Goal: Navigation & Orientation: Find specific page/section

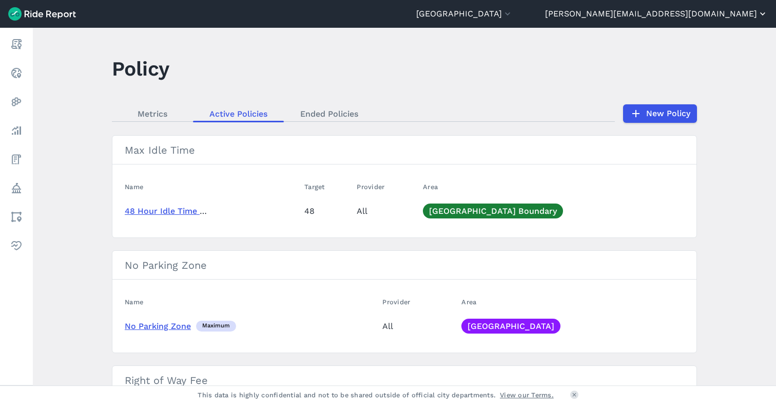
click at [703, 18] on button "[PERSON_NAME][EMAIL_ADDRESS][DOMAIN_NAME]" at bounding box center [656, 14] width 223 height 12
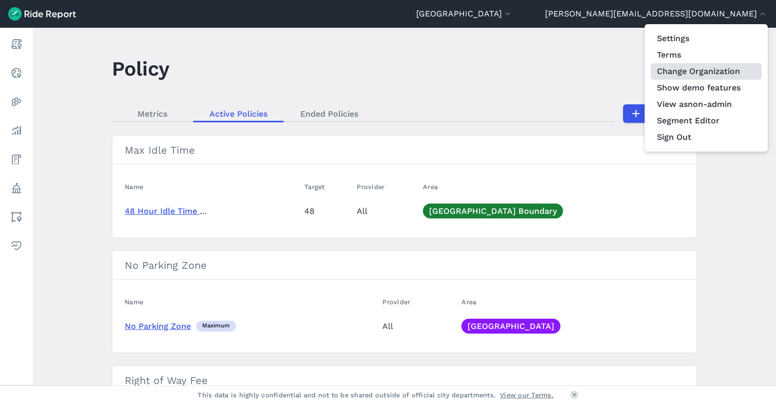
click at [694, 66] on link "Change Organization" at bounding box center [706, 71] width 111 height 16
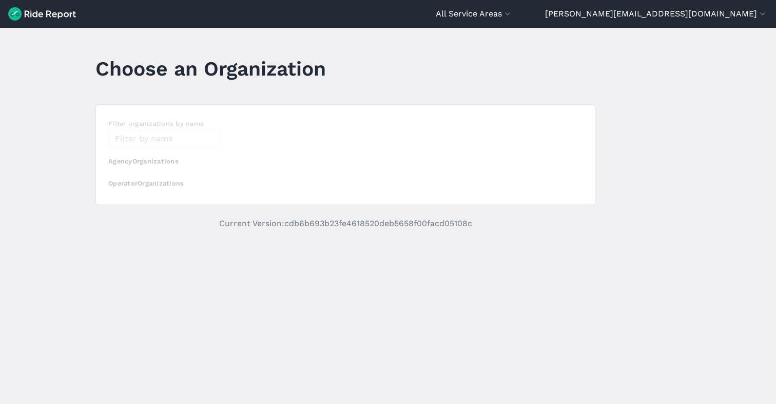
click at [132, 134] on div "loading" at bounding box center [345, 155] width 499 height 100
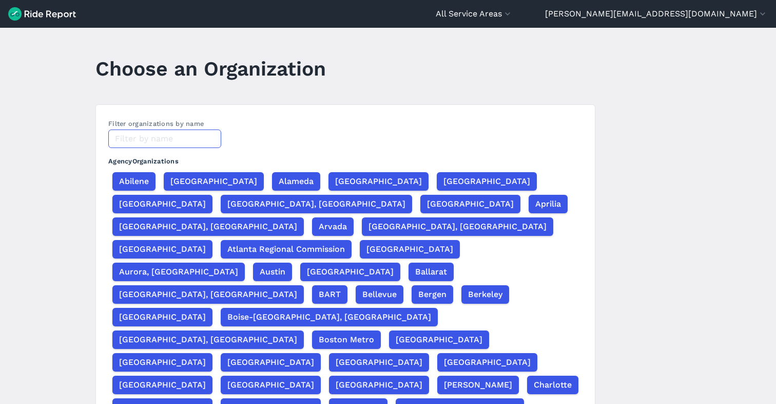
click at [129, 138] on input "text" at bounding box center [164, 138] width 113 height 18
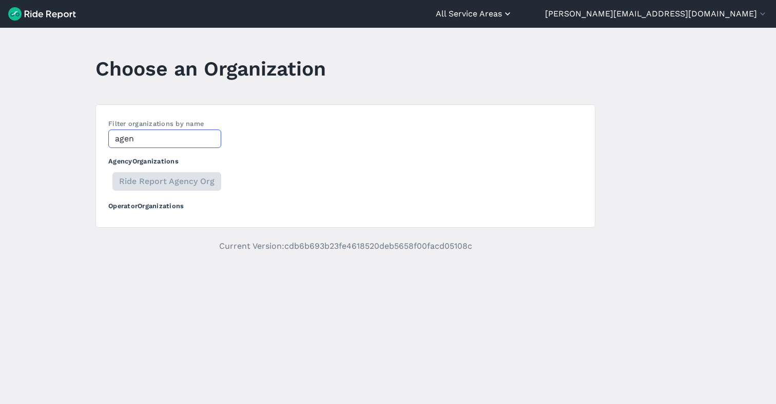
type input "agen"
click at [513, 12] on button "All Service Areas" at bounding box center [474, 14] width 77 height 12
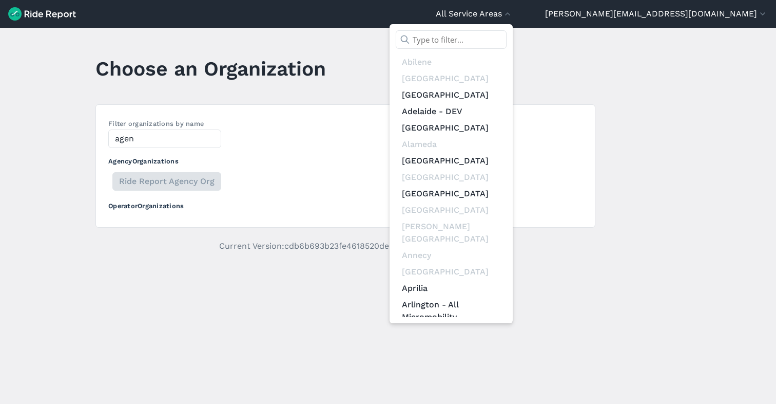
click at [507, 33] on input "text" at bounding box center [451, 39] width 111 height 18
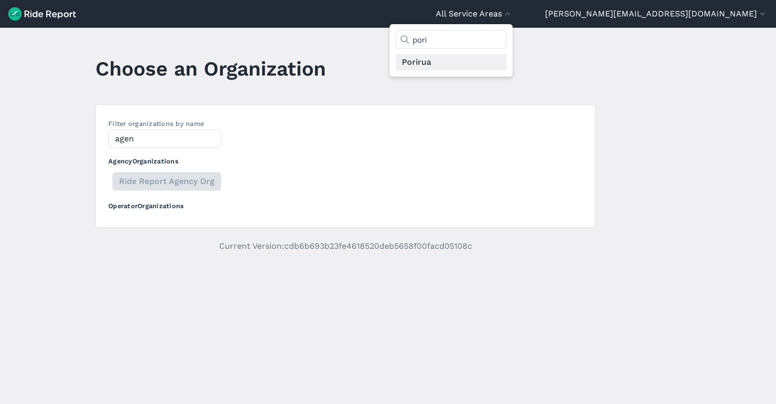
type input "pori"
click at [507, 64] on link "Porirua" at bounding box center [451, 62] width 111 height 16
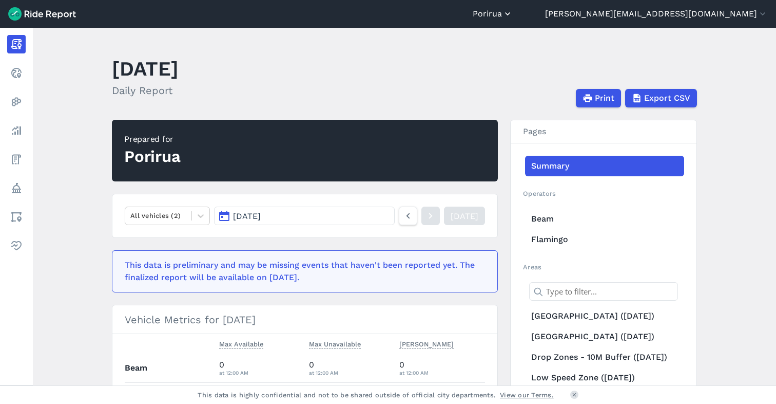
click at [513, 11] on button "Porirua" at bounding box center [493, 14] width 40 height 12
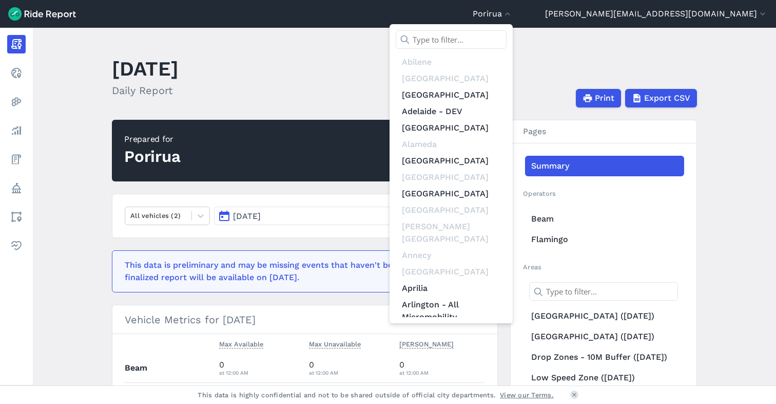
click at [507, 42] on input "text" at bounding box center [451, 39] width 111 height 18
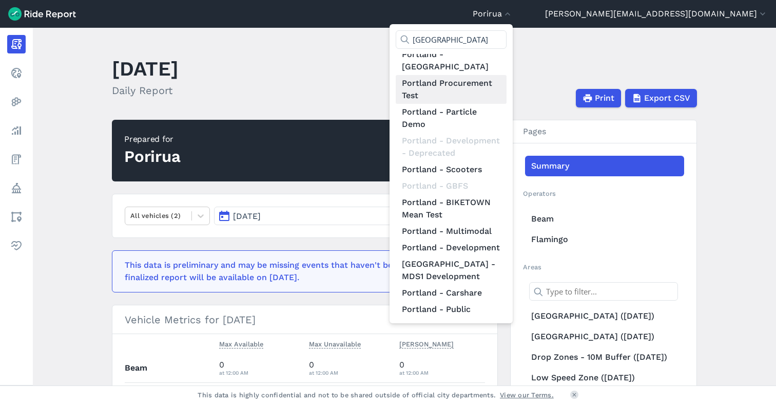
scroll to position [201, 0]
type input "[GEOGRAPHIC_DATA]"
click at [507, 239] on link "Portland - Development" at bounding box center [451, 247] width 111 height 16
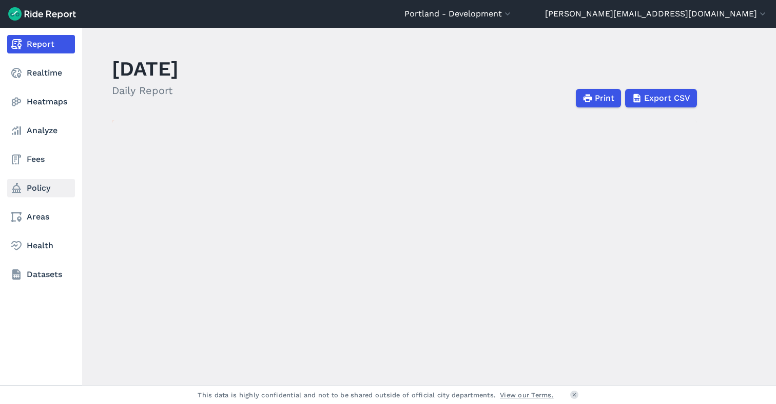
click at [33, 185] on link "Policy" at bounding box center [41, 188] width 68 height 18
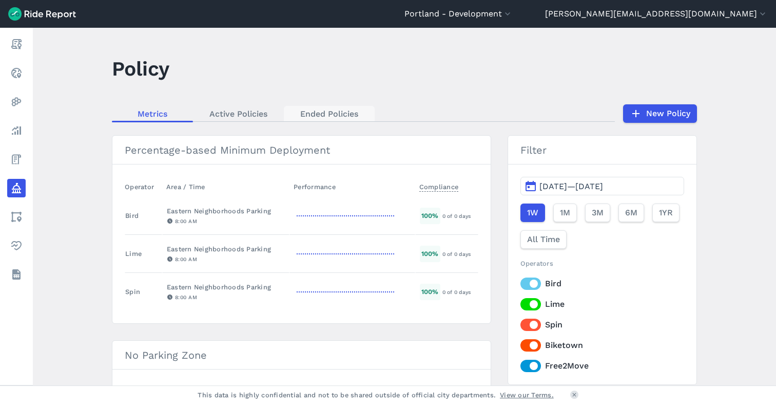
click at [311, 111] on link "Ended Policies" at bounding box center [329, 113] width 91 height 15
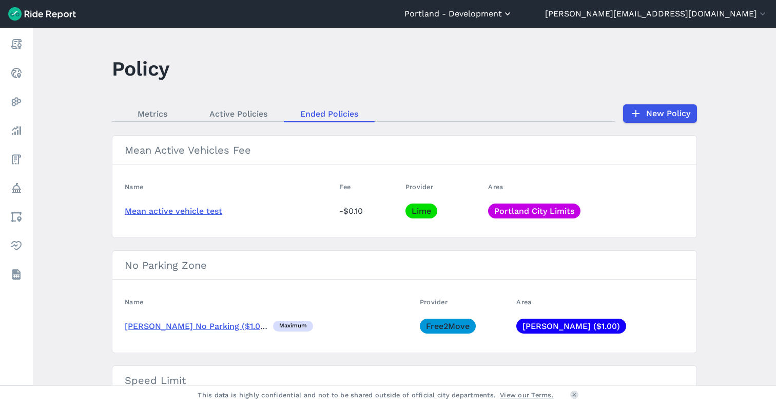
click at [513, 14] on button "Portland - Development" at bounding box center [459, 14] width 108 height 12
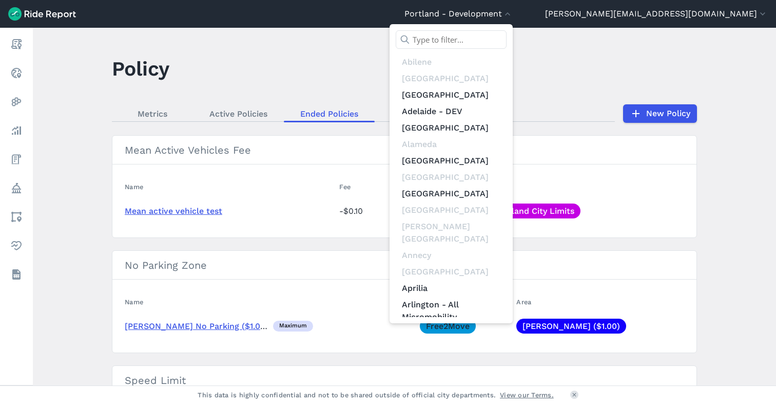
click at [507, 44] on input "text" at bounding box center [451, 39] width 111 height 18
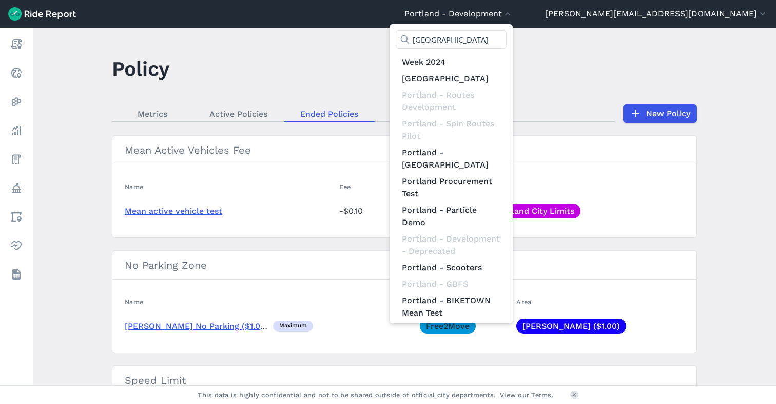
scroll to position [110, 0]
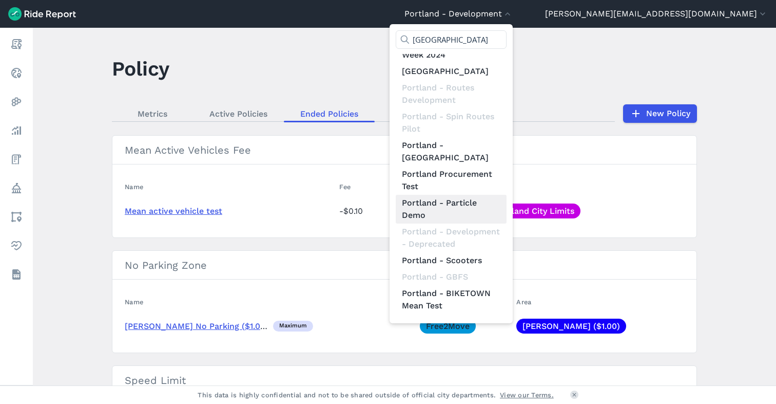
type input "[GEOGRAPHIC_DATA]"
click at [507, 195] on link "Portland - Particle Demo" at bounding box center [451, 209] width 111 height 29
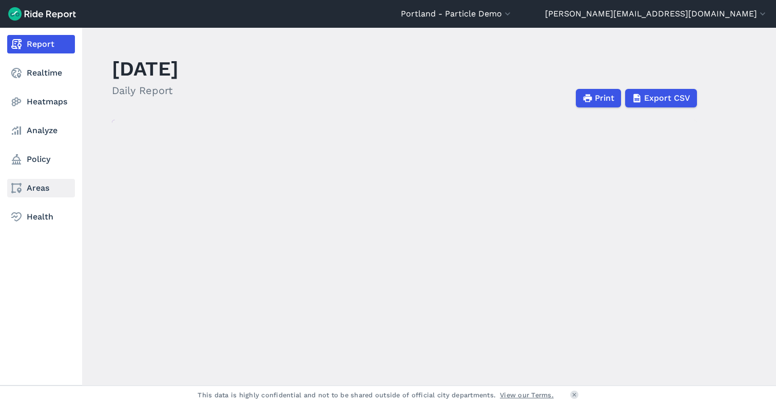
click at [32, 183] on link "Areas" at bounding box center [41, 188] width 68 height 18
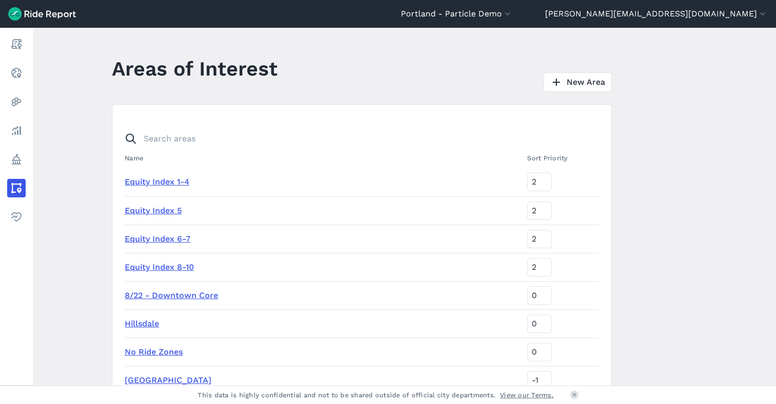
scroll to position [462, 0]
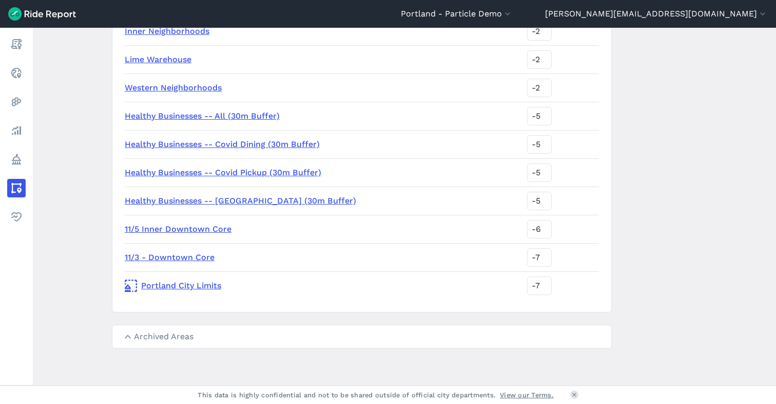
click at [135, 335] on summary "Archived Areas" at bounding box center [361, 336] width 499 height 23
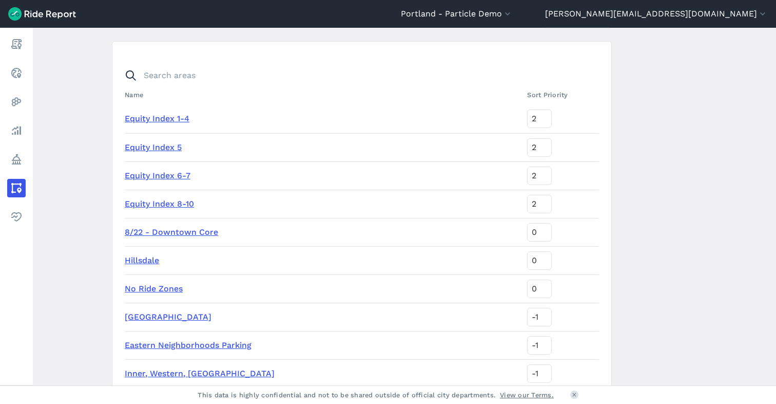
scroll to position [0, 0]
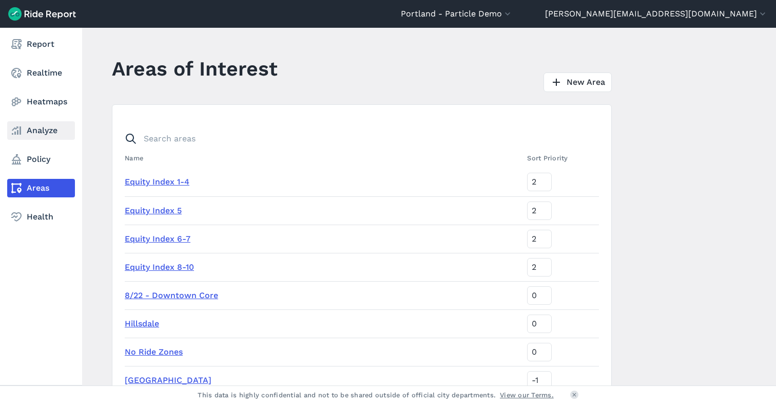
click at [33, 132] on link "Analyze" at bounding box center [41, 130] width 68 height 18
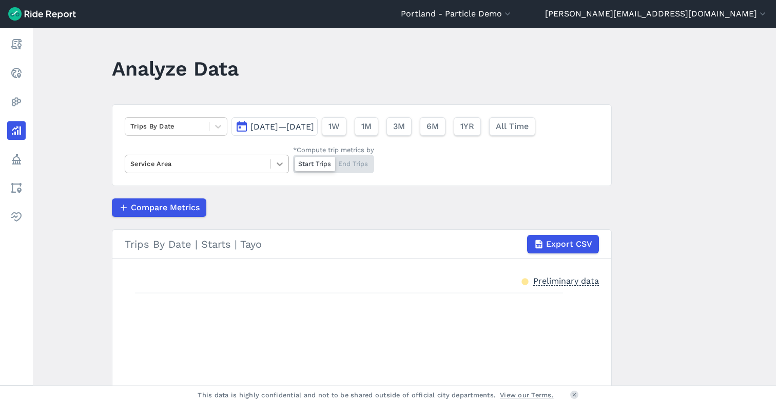
click at [278, 163] on icon at bounding box center [280, 164] width 10 height 10
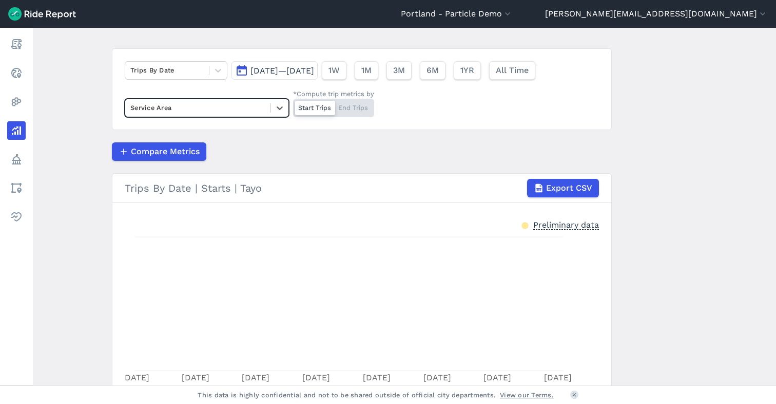
scroll to position [69, 0]
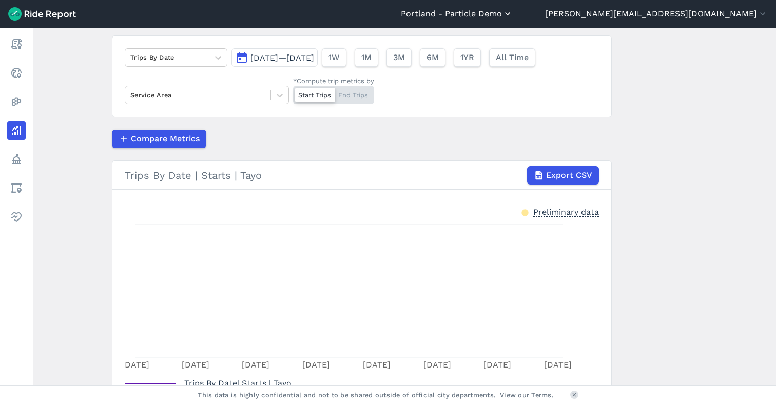
click at [513, 12] on button "Portland - Particle Demo" at bounding box center [457, 14] width 112 height 12
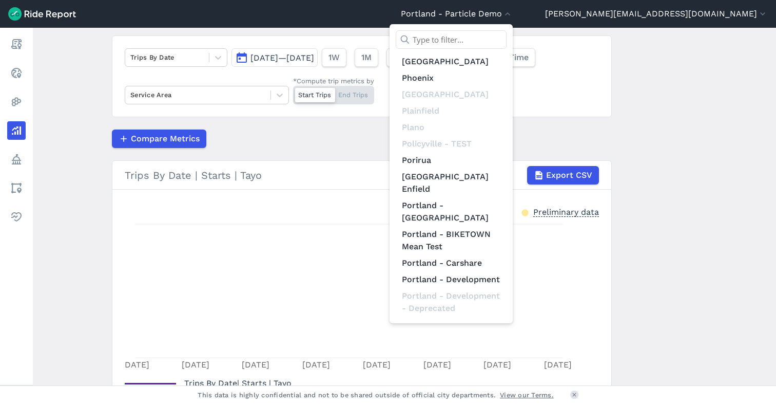
scroll to position [4685, 0]
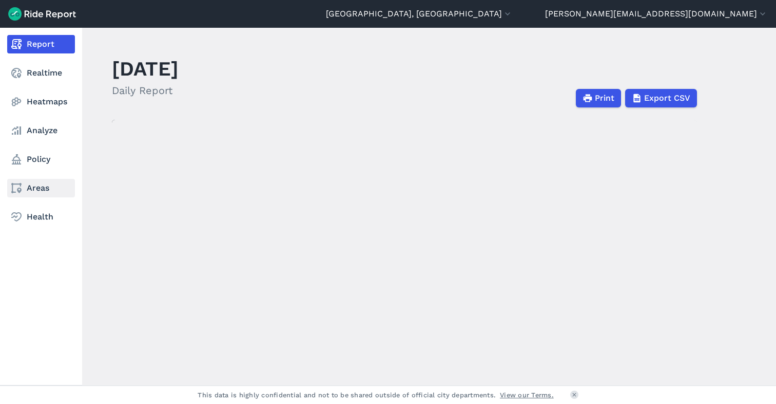
click at [33, 190] on link "Areas" at bounding box center [41, 188] width 68 height 18
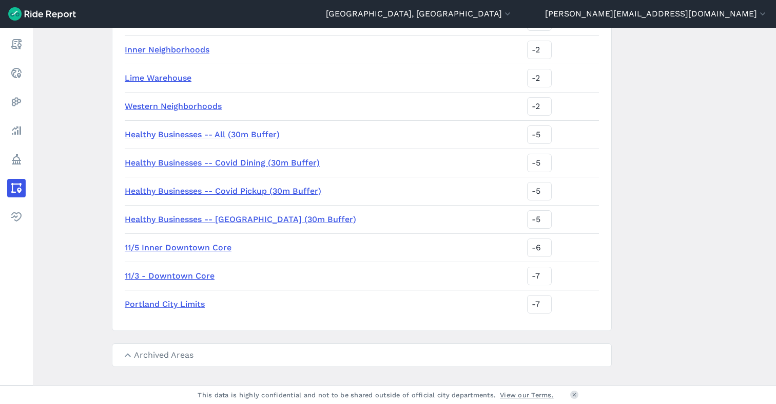
scroll to position [264, 0]
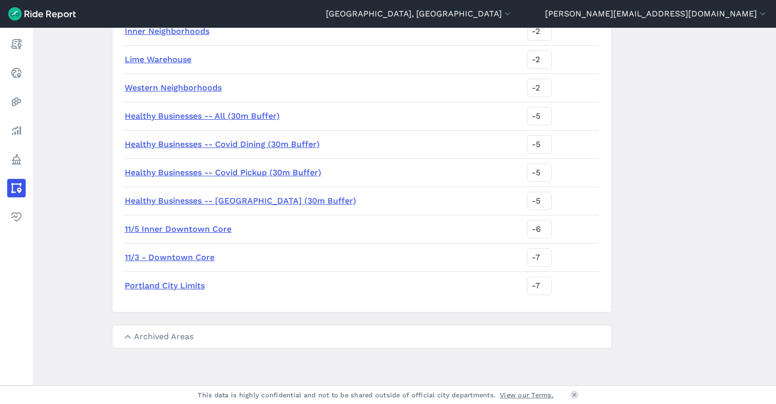
click at [150, 336] on summary "Archived Areas" at bounding box center [361, 336] width 499 height 23
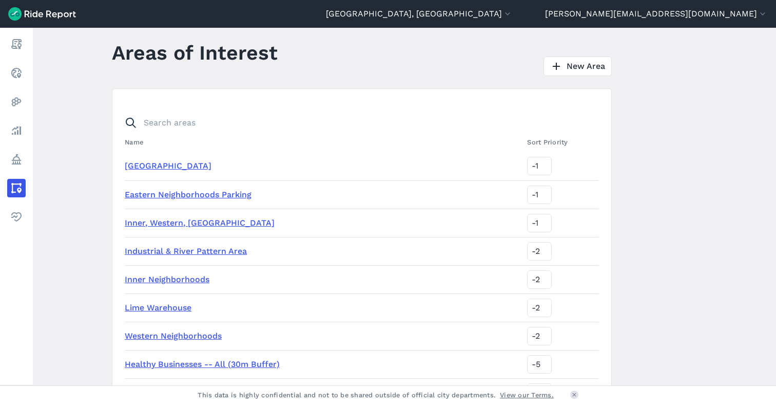
scroll to position [0, 0]
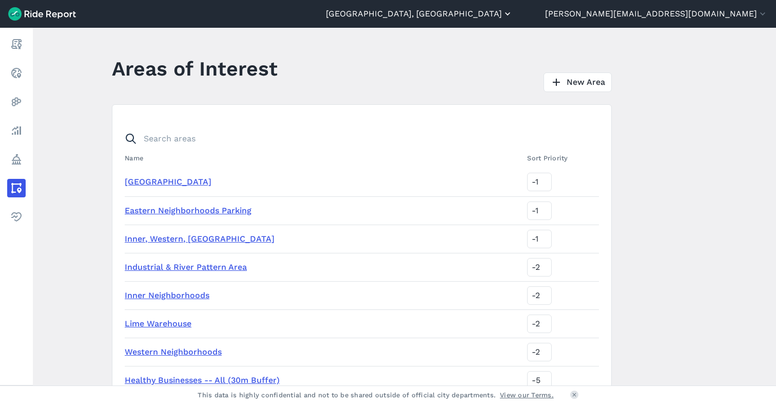
click at [513, 13] on button "[GEOGRAPHIC_DATA], [GEOGRAPHIC_DATA]" at bounding box center [419, 14] width 187 height 12
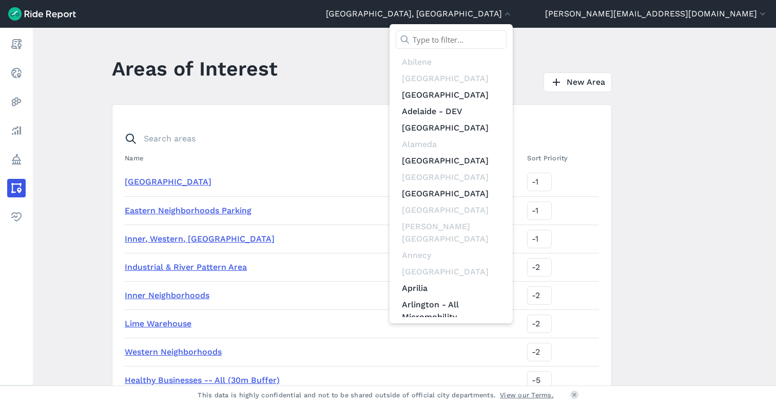
click at [507, 37] on input "text" at bounding box center [451, 39] width 111 height 18
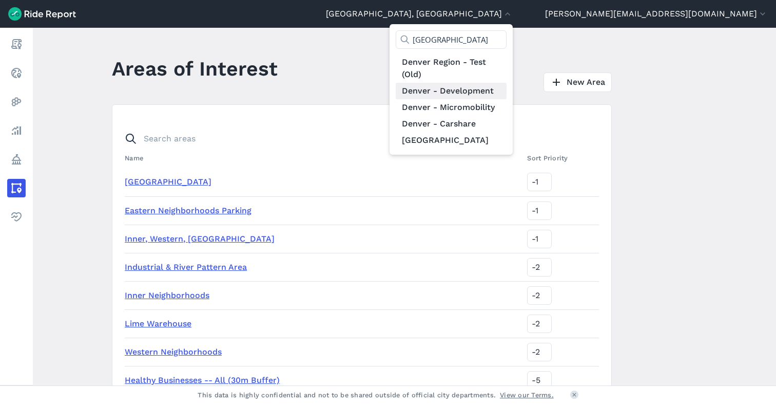
type input "[GEOGRAPHIC_DATA]"
click at [507, 87] on link "Denver - Development" at bounding box center [451, 91] width 111 height 16
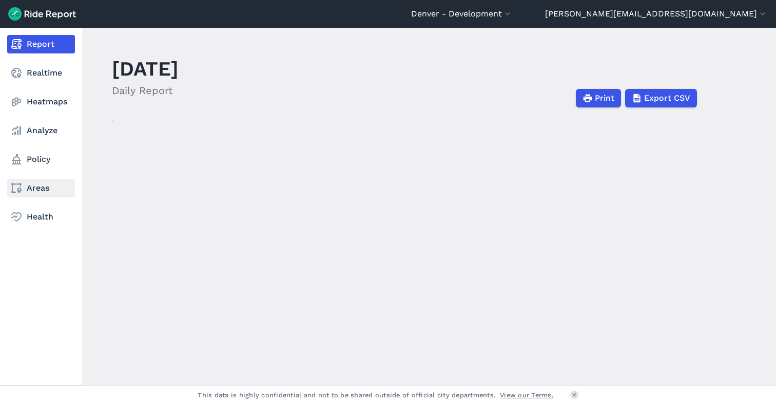
click at [32, 189] on link "Areas" at bounding box center [41, 188] width 68 height 18
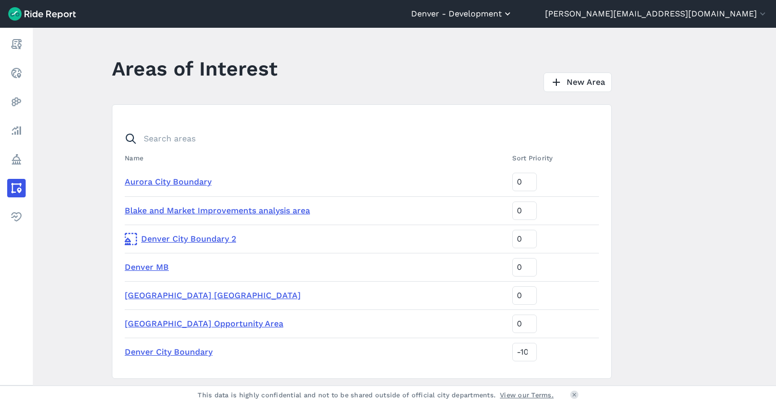
click at [513, 15] on button "Denver - Development" at bounding box center [462, 14] width 102 height 12
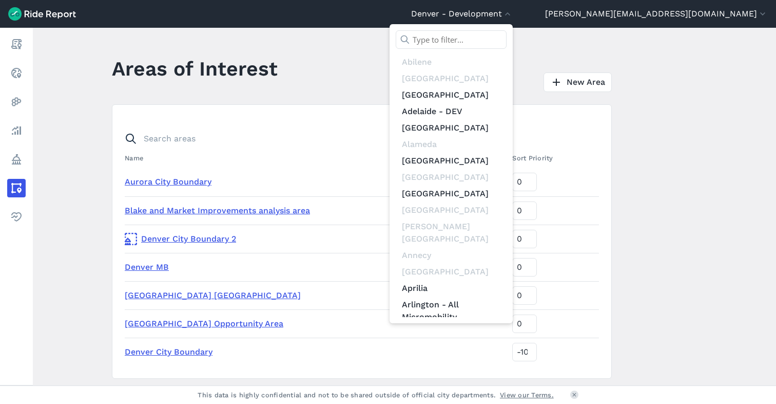
click at [507, 38] on input "text" at bounding box center [451, 39] width 111 height 18
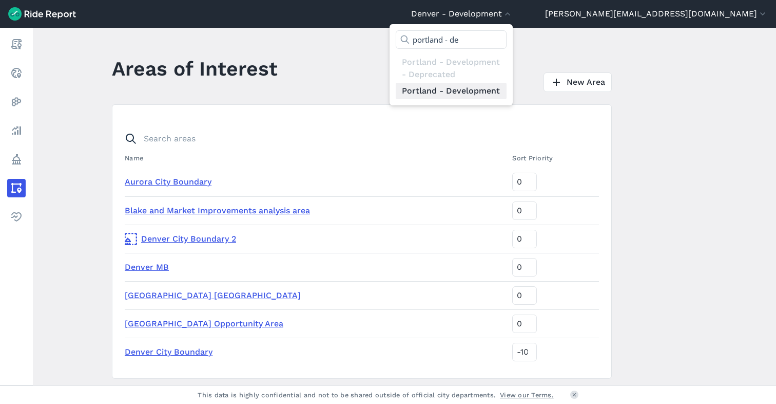
type input "portland - de"
click at [507, 87] on link "Portland - Development" at bounding box center [451, 91] width 111 height 16
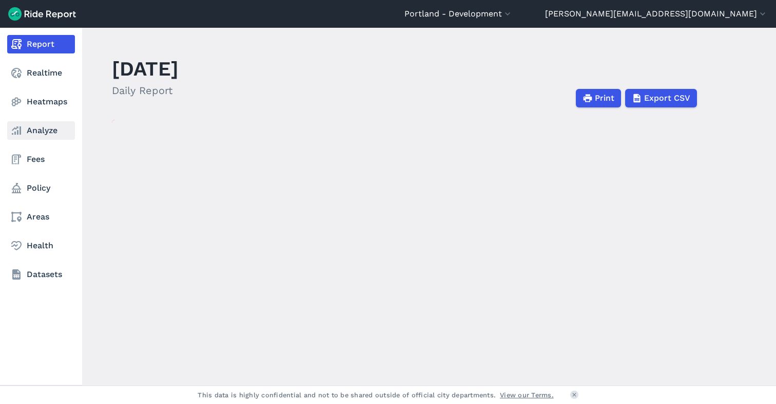
click at [33, 130] on link "Analyze" at bounding box center [41, 130] width 68 height 18
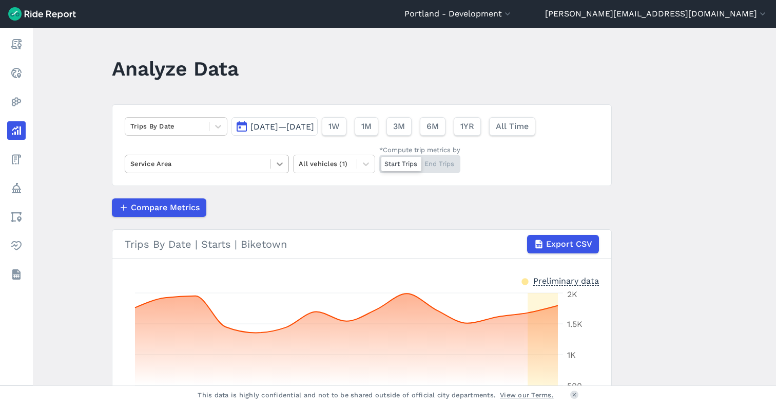
click at [282, 163] on icon at bounding box center [280, 164] width 10 height 10
click at [274, 65] on header "Analyze Data" at bounding box center [368, 72] width 513 height 40
click at [528, 125] on span "All Time" at bounding box center [512, 126] width 33 height 12
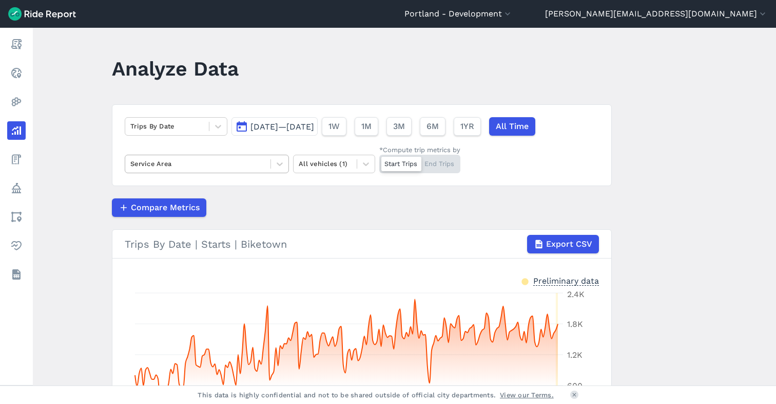
click at [207, 166] on div at bounding box center [197, 164] width 135 height 12
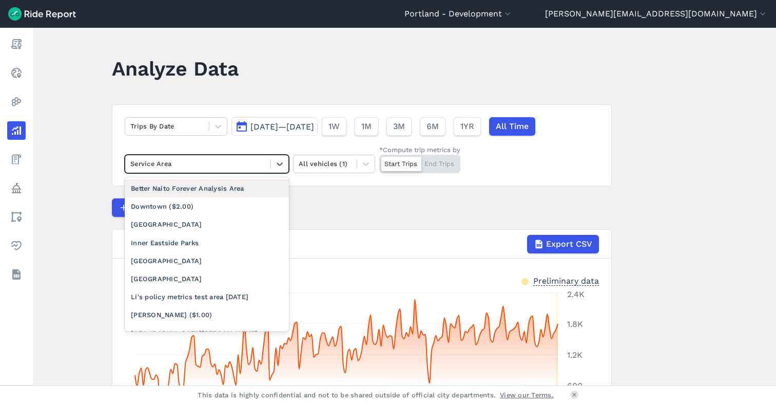
click at [189, 192] on div "Better Naito Forever Analysis Area" at bounding box center [207, 188] width 164 height 18
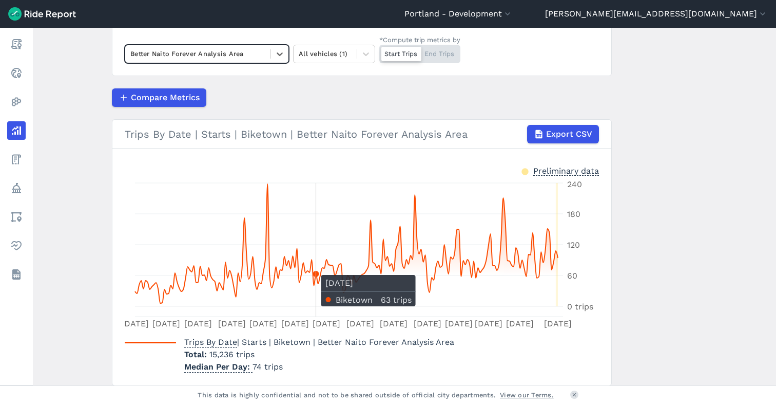
scroll to position [109, 0]
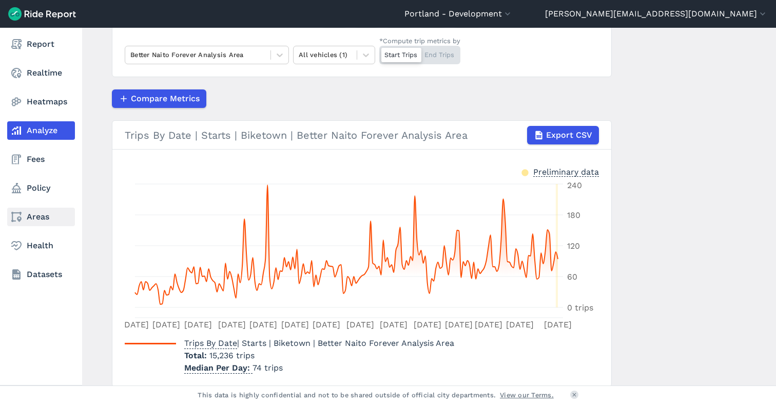
click at [32, 219] on link "Areas" at bounding box center [41, 216] width 68 height 18
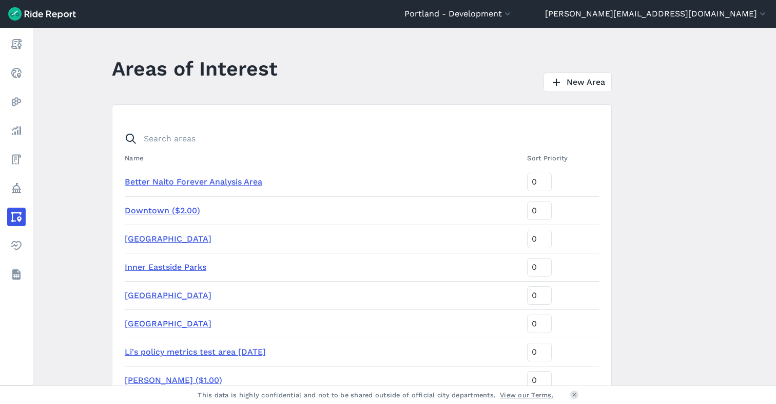
click at [166, 183] on link "Better Naito Forever Analysis Area" at bounding box center [194, 182] width 138 height 10
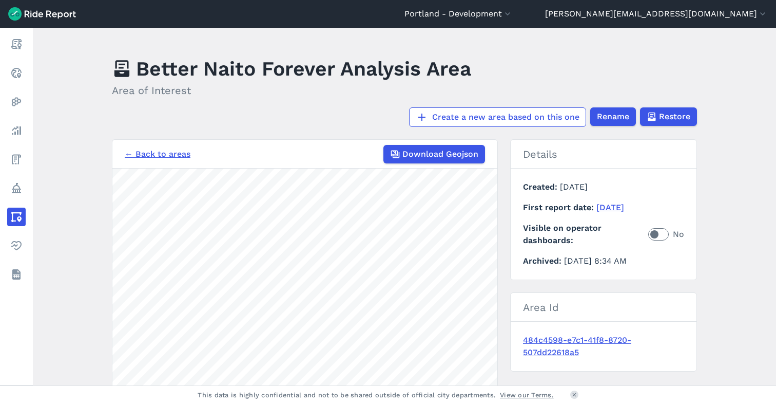
click at [148, 155] on link "← Back to areas" at bounding box center [158, 154] width 66 height 12
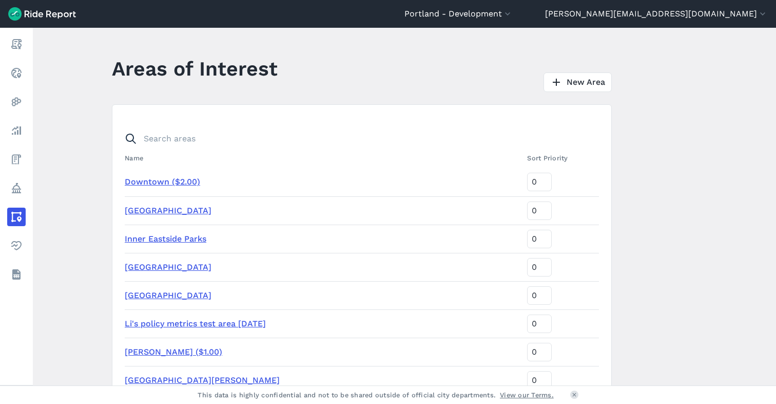
click at [153, 206] on link "[GEOGRAPHIC_DATA]" at bounding box center [168, 210] width 87 height 10
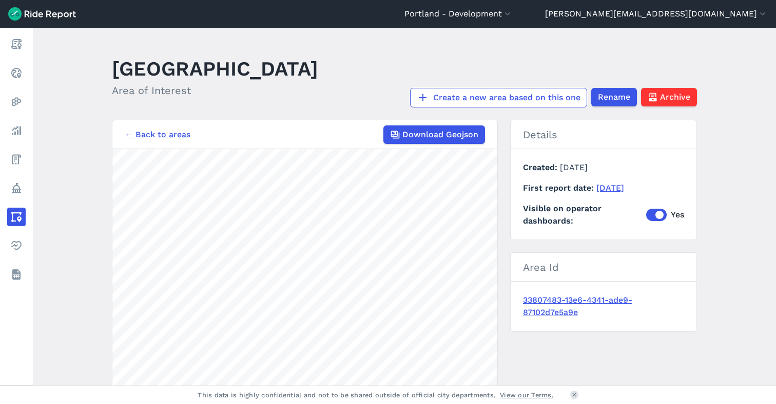
click at [143, 134] on link "← Back to areas" at bounding box center [158, 134] width 66 height 12
